Goal: Navigation & Orientation: Find specific page/section

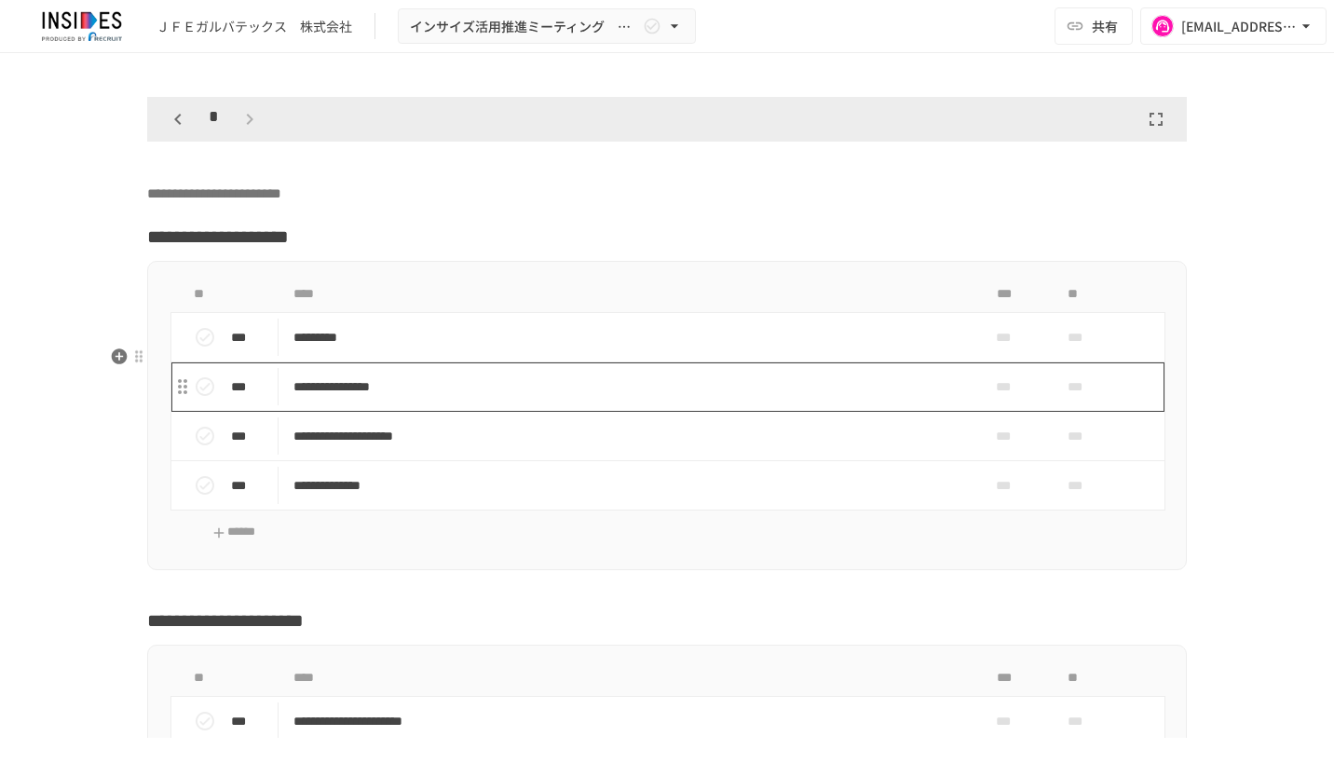
scroll to position [4162, 0]
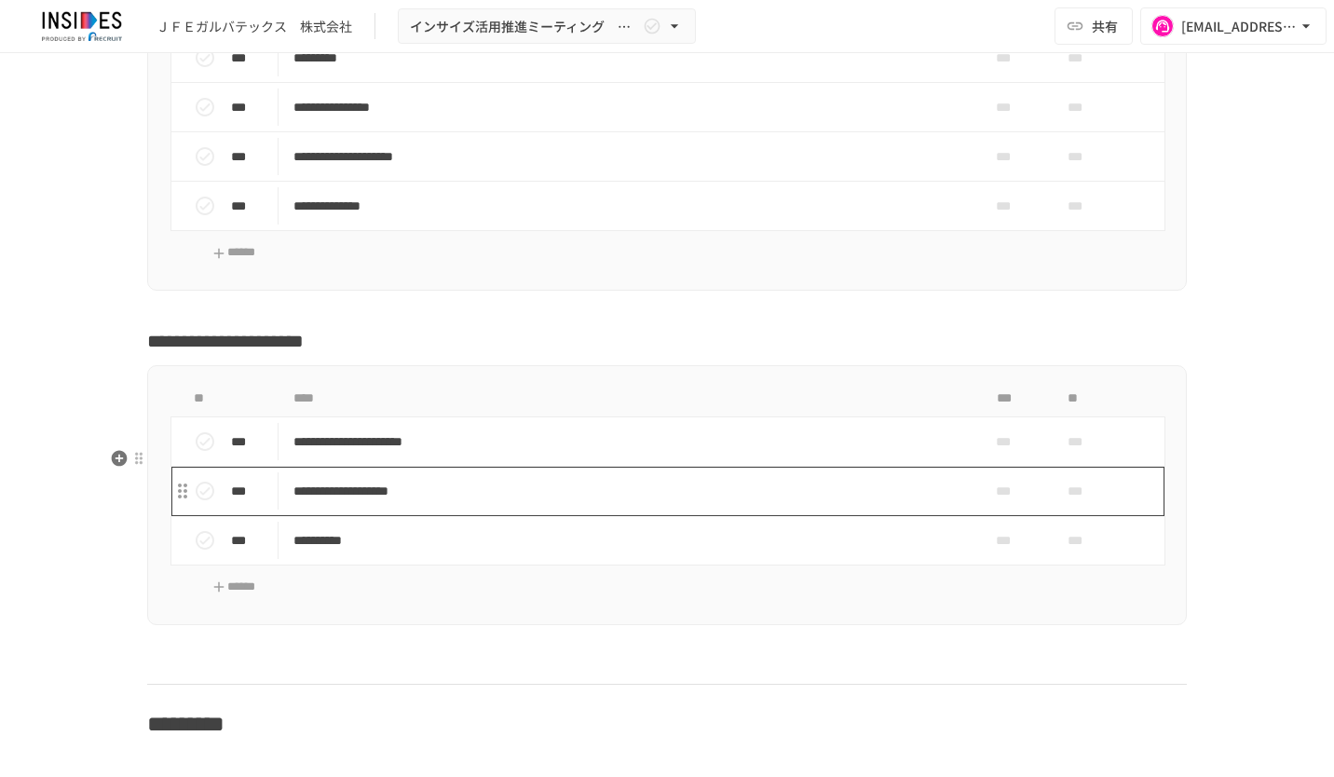
click at [862, 503] on p "**********" at bounding box center [628, 491] width 670 height 23
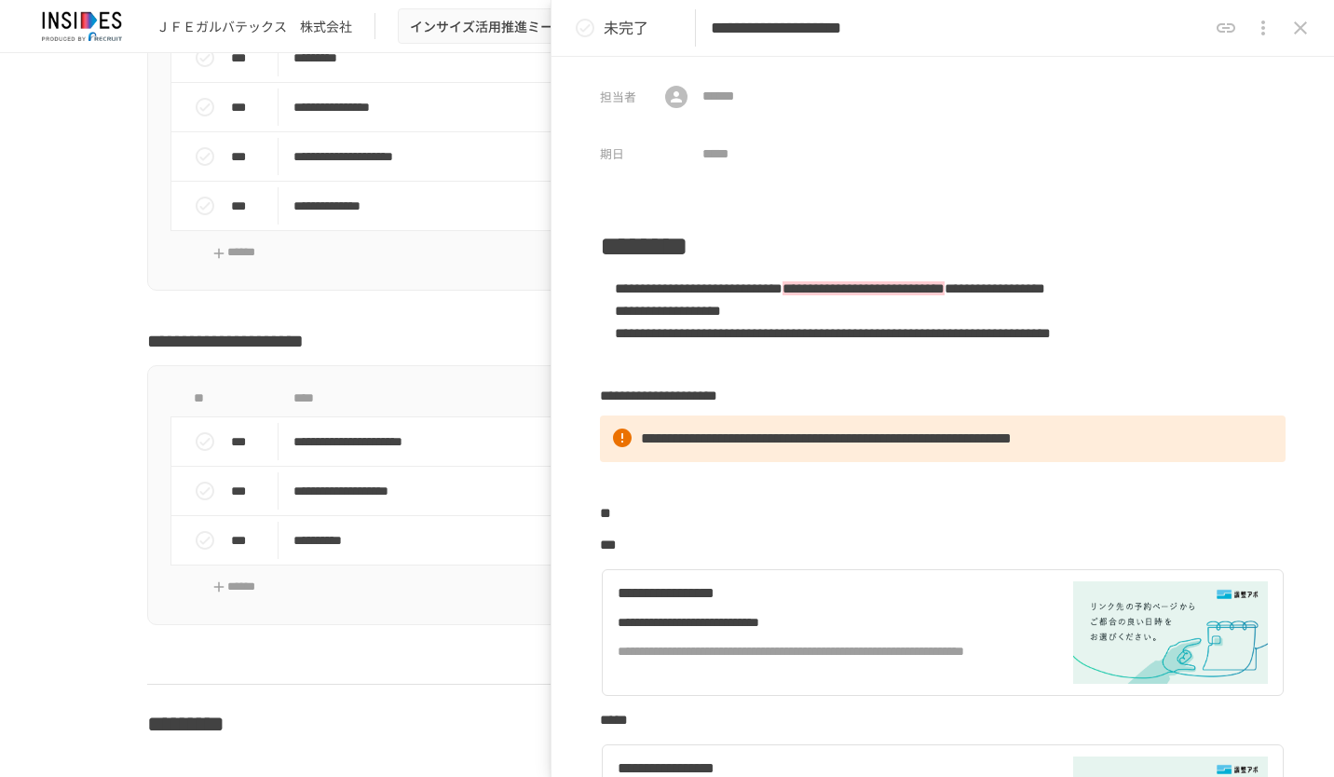
click at [1297, 20] on icon "close drawer" at bounding box center [1300, 28] width 22 height 22
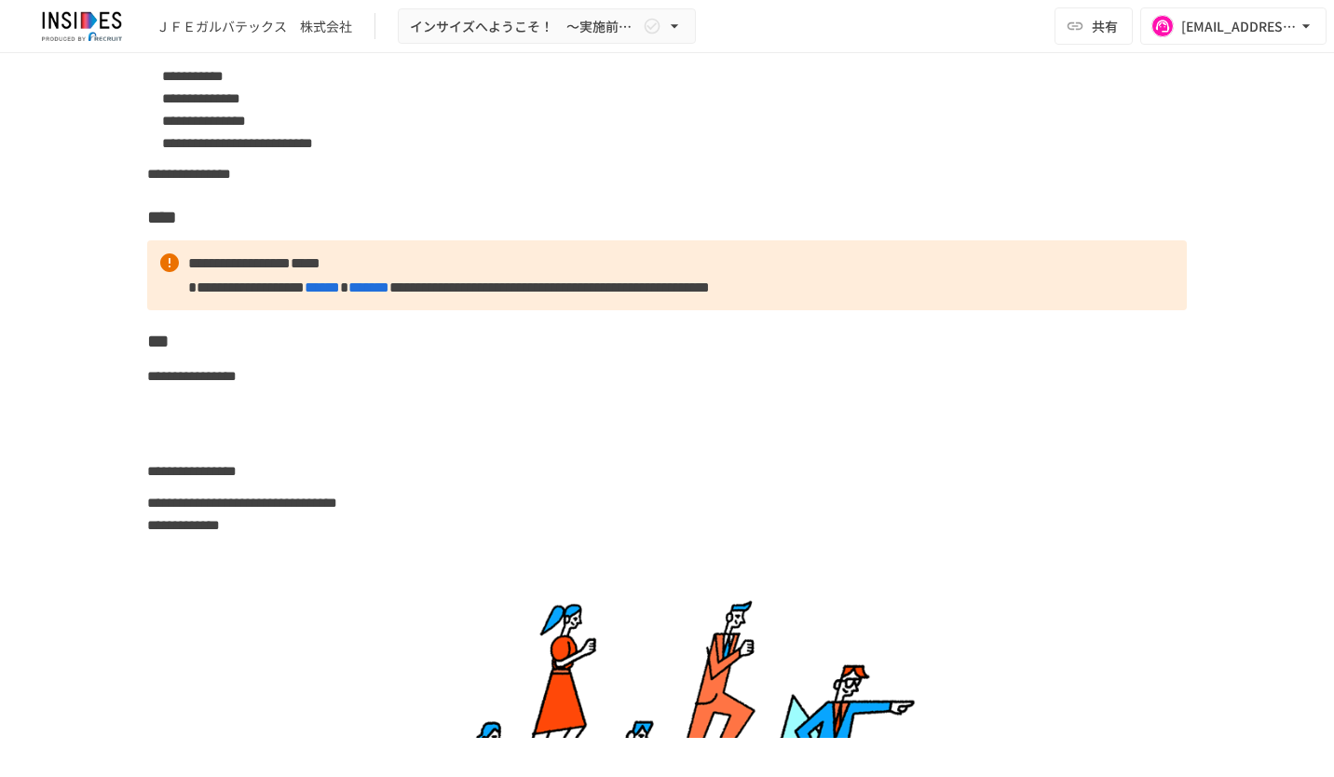
scroll to position [4096, 0]
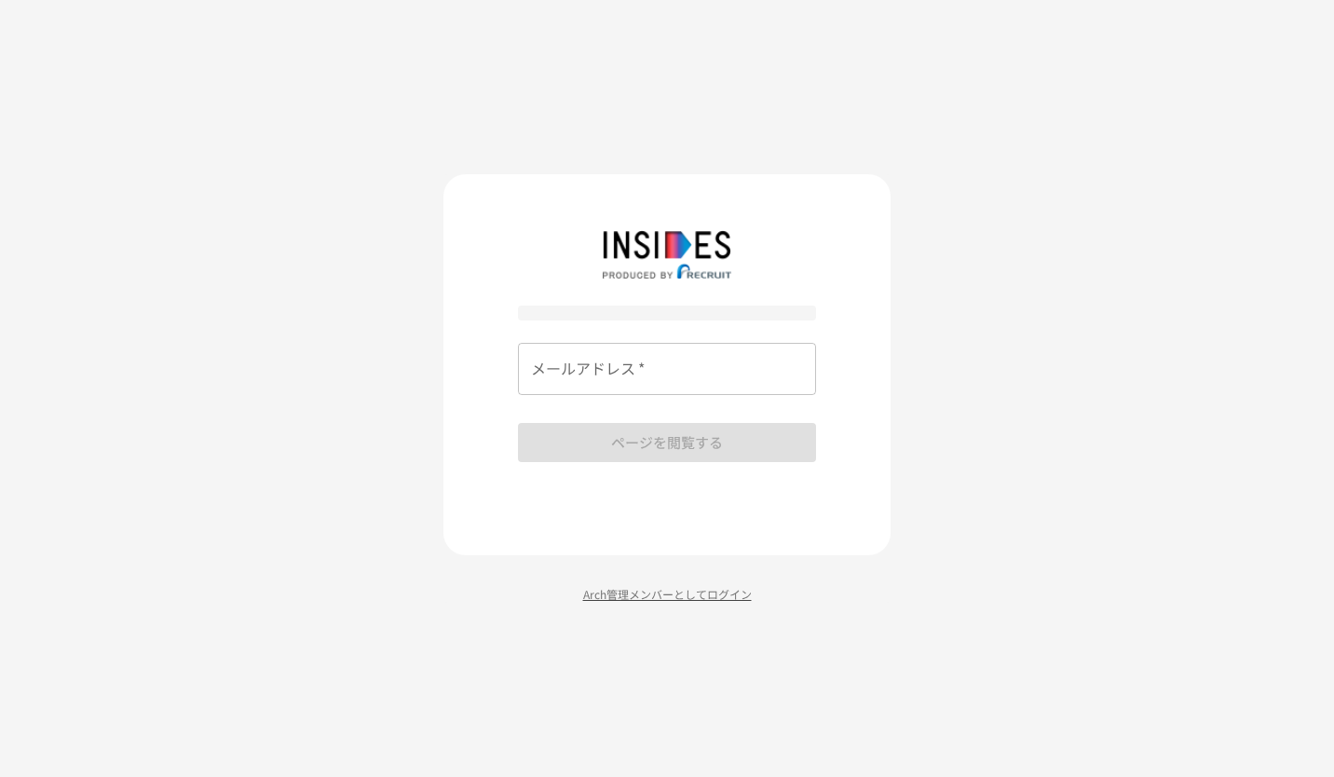
click at [620, 594] on p "Arch管理メンバーとしてログイン" at bounding box center [666, 594] width 447 height 18
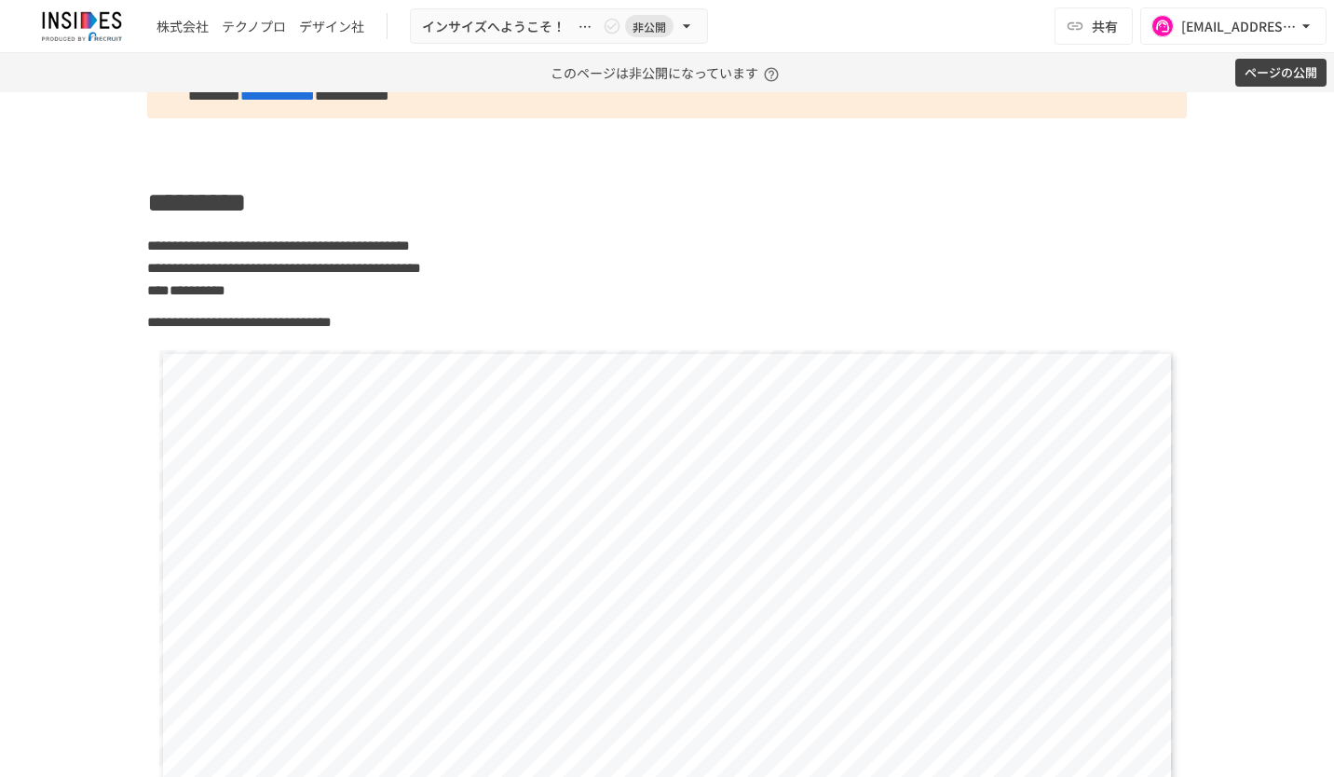
scroll to position [2236, 0]
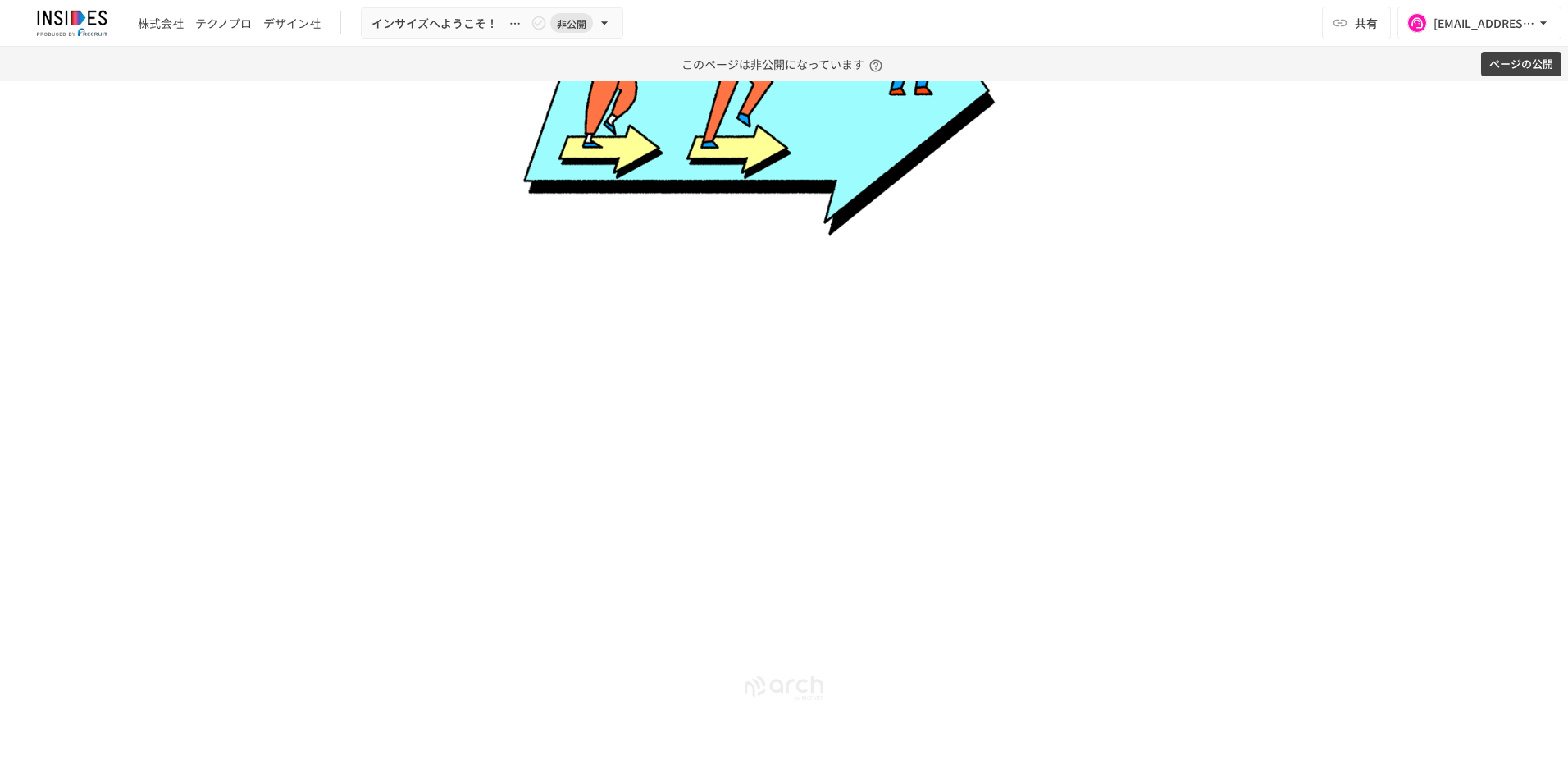
scroll to position [3941, 0]
